Goal: Use online tool/utility: Utilize a website feature to perform a specific function

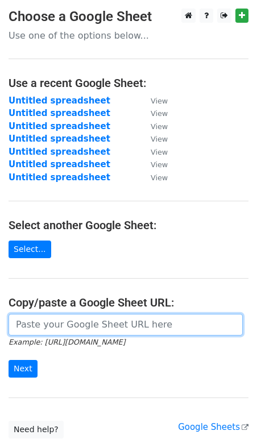
click at [80, 325] on input "url" at bounding box center [126, 325] width 234 height 22
paste input "[URL][DOMAIN_NAME]"
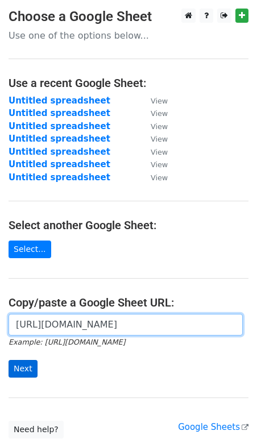
type input "[URL][DOMAIN_NAME]"
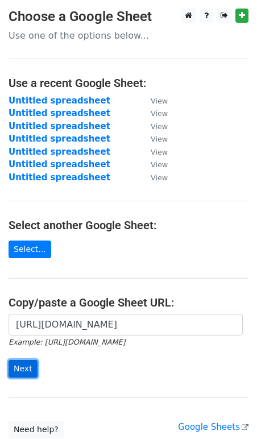
click at [26, 368] on input "Next" at bounding box center [23, 369] width 29 height 18
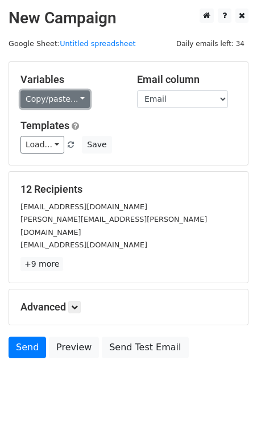
click at [43, 103] on link "Copy/paste..." at bounding box center [54, 99] width 69 height 18
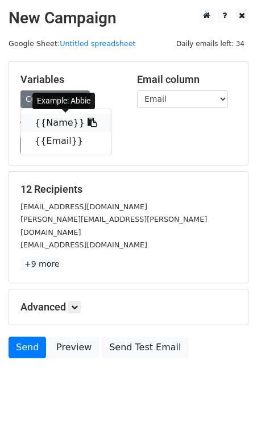
click at [51, 120] on link "{{Name}}" at bounding box center [66, 123] width 90 height 18
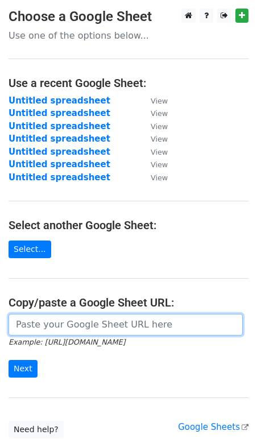
click at [31, 324] on input "url" at bounding box center [126, 325] width 234 height 22
paste input "[URL][DOMAIN_NAME]"
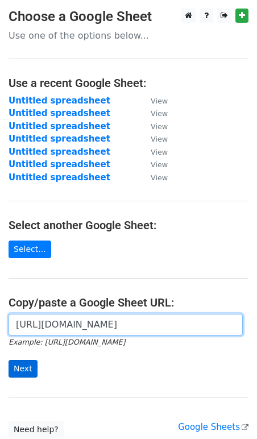
type input "[URL][DOMAIN_NAME]"
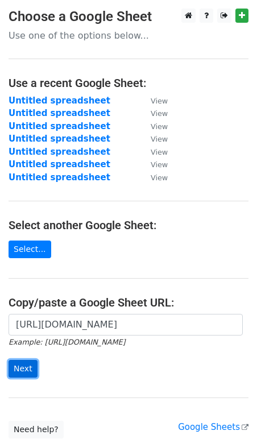
click at [23, 362] on input "Next" at bounding box center [23, 369] width 29 height 18
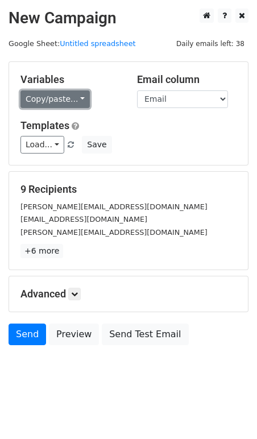
click at [72, 101] on link "Copy/paste..." at bounding box center [54, 99] width 69 height 18
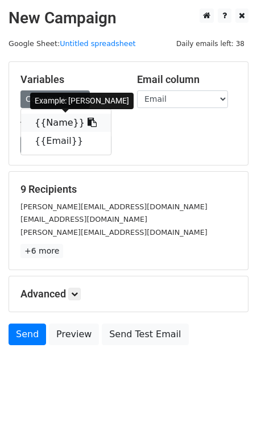
click at [60, 128] on link "{{Name}}" at bounding box center [66, 123] width 90 height 18
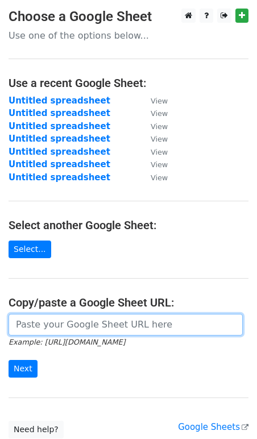
click at [56, 327] on input "url" at bounding box center [126, 325] width 234 height 22
paste input "[URL][DOMAIN_NAME]"
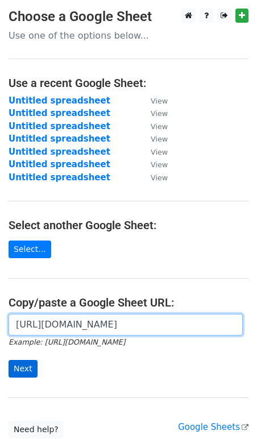
type input "[URL][DOMAIN_NAME]"
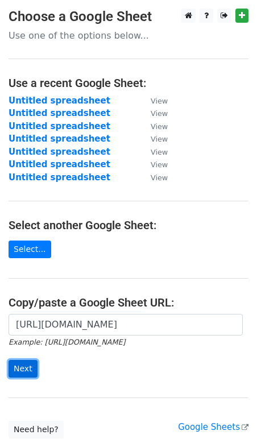
click at [24, 366] on input "Next" at bounding box center [23, 369] width 29 height 18
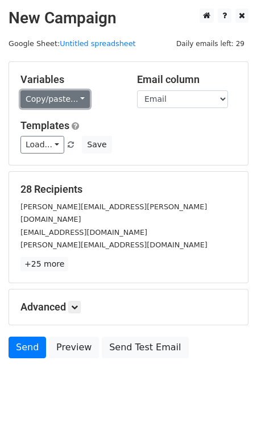
click at [53, 98] on link "Copy/paste..." at bounding box center [54, 99] width 69 height 18
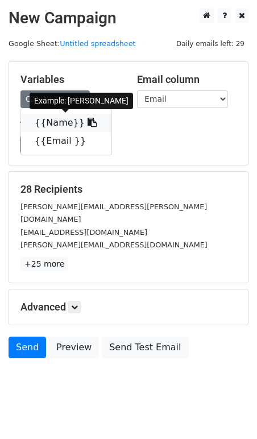
click at [53, 127] on link "{{Name}}" at bounding box center [66, 123] width 90 height 18
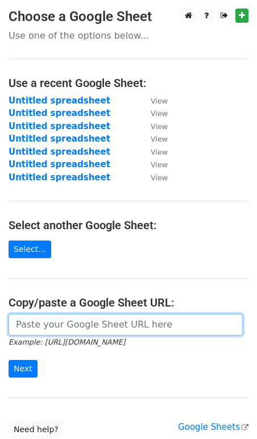
click at [48, 328] on input "url" at bounding box center [126, 325] width 234 height 22
paste input "[URL][DOMAIN_NAME]"
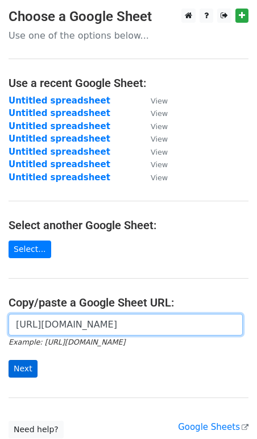
type input "[URL][DOMAIN_NAME]"
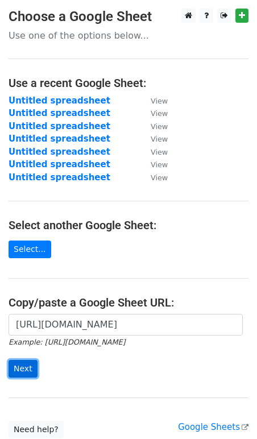
click at [19, 362] on input "Next" at bounding box center [23, 369] width 29 height 18
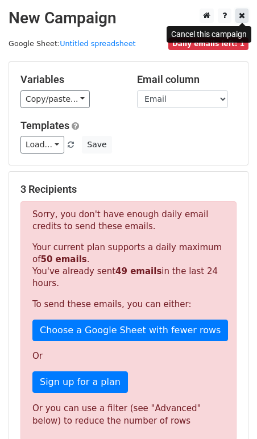
click at [243, 15] on icon at bounding box center [242, 15] width 6 height 8
